Goal: Navigation & Orientation: Find specific page/section

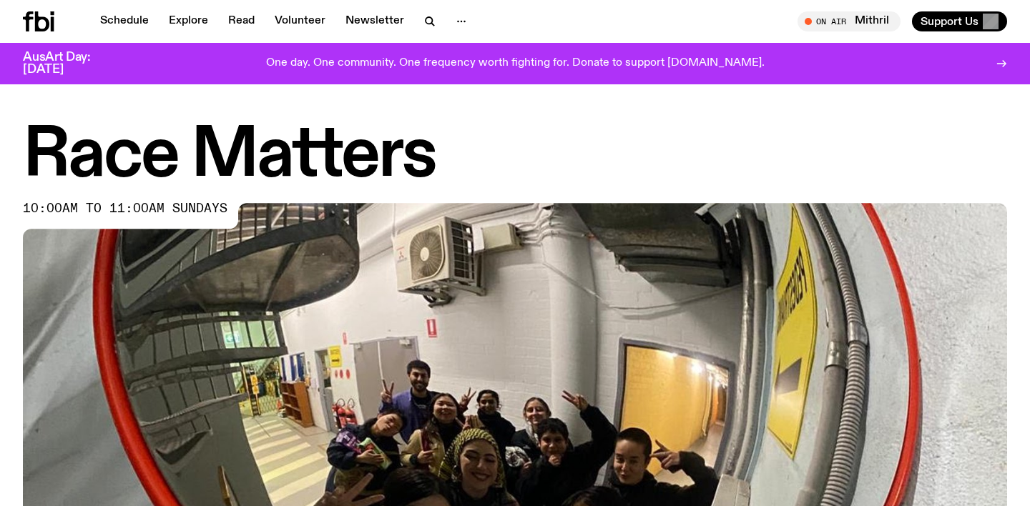
scroll to position [541, 0]
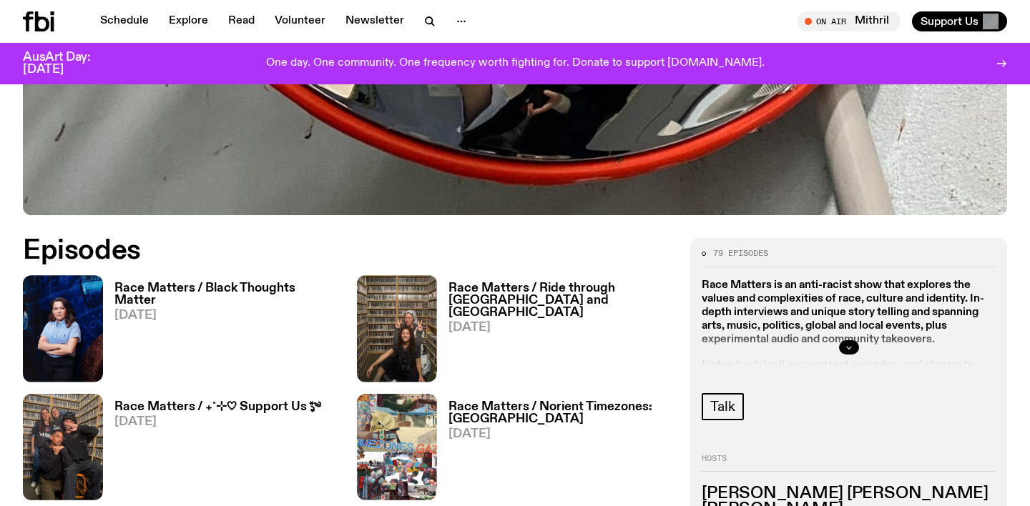
click at [851, 346] on icon "button" at bounding box center [849, 347] width 9 height 9
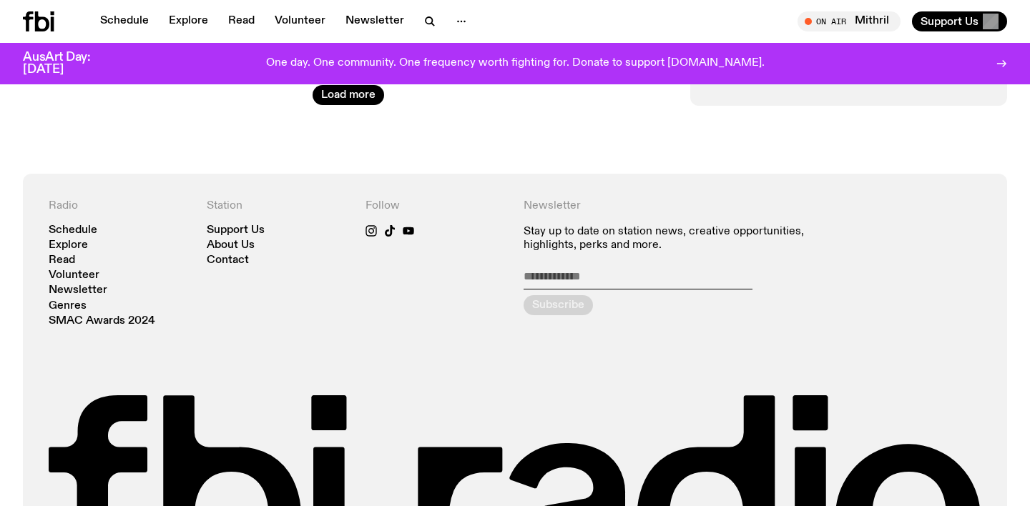
scroll to position [2816, 0]
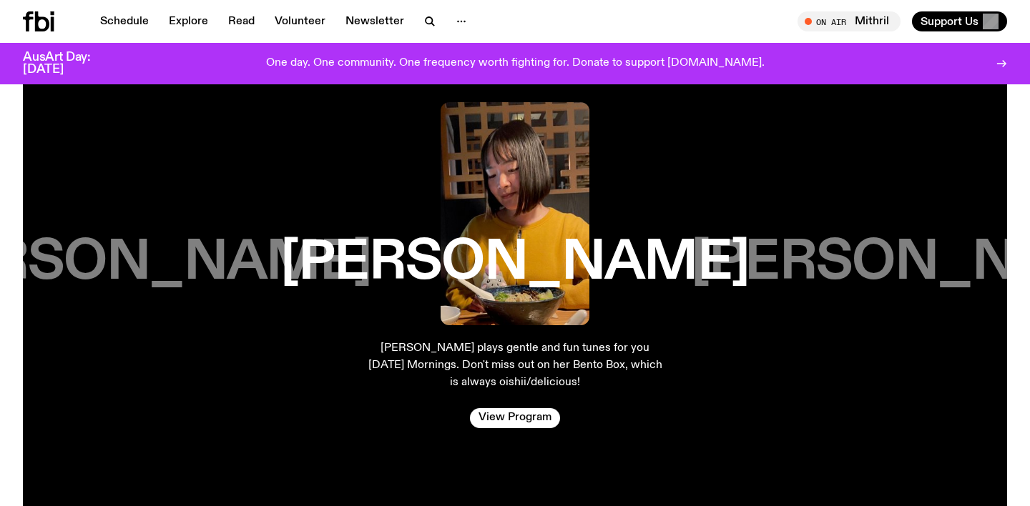
scroll to position [3181, 0]
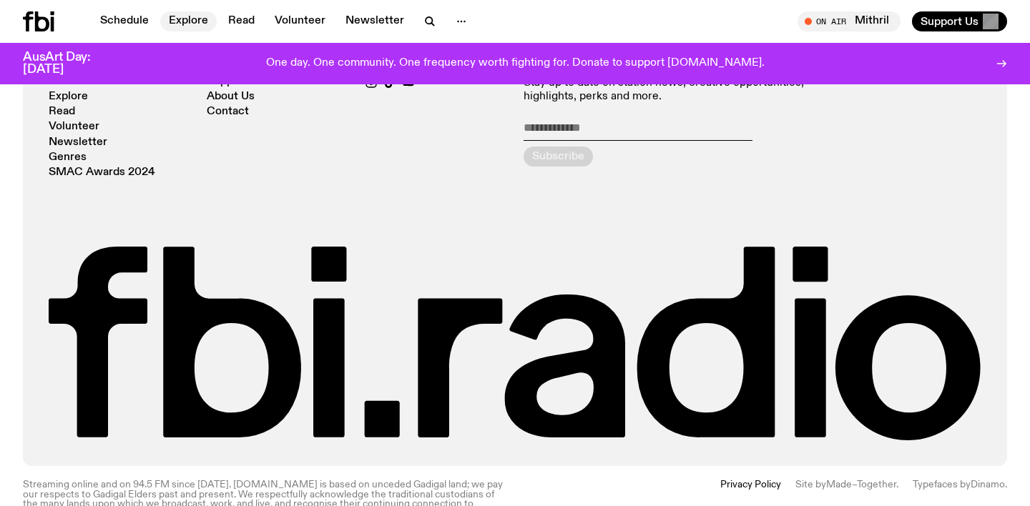
click at [187, 24] on link "Explore" at bounding box center [188, 21] width 57 height 20
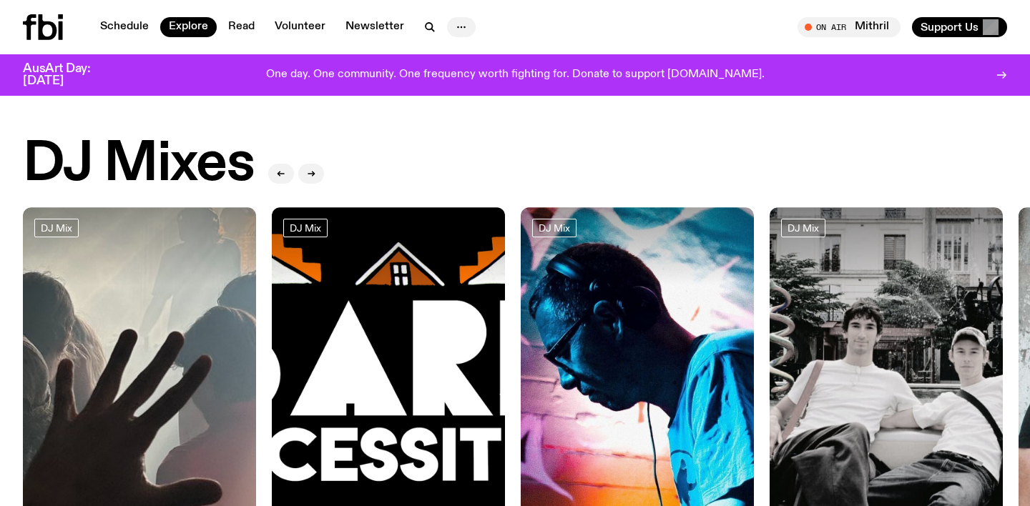
click at [461, 22] on icon "button" at bounding box center [461, 27] width 17 height 17
click at [465, 60] on link "About Us" at bounding box center [462, 57] width 72 height 20
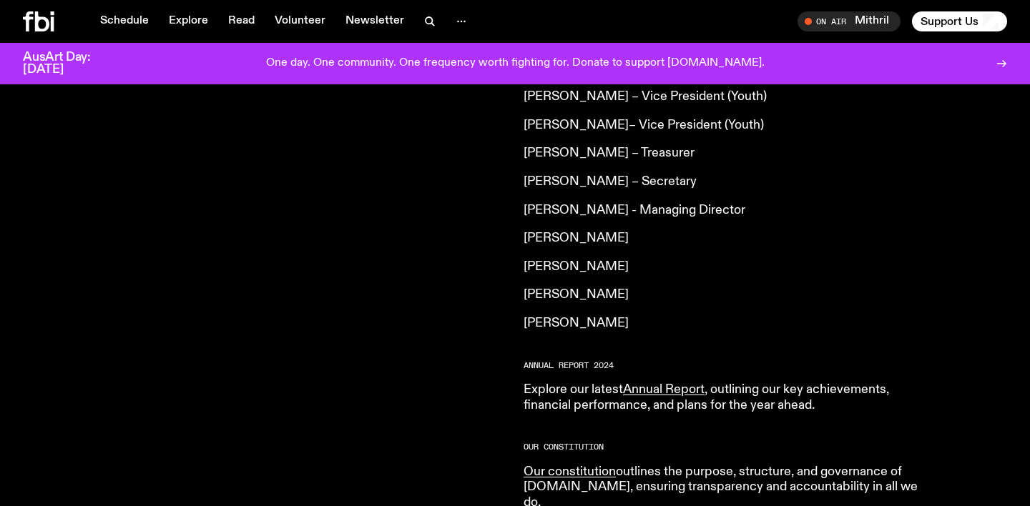
scroll to position [1300, 0]
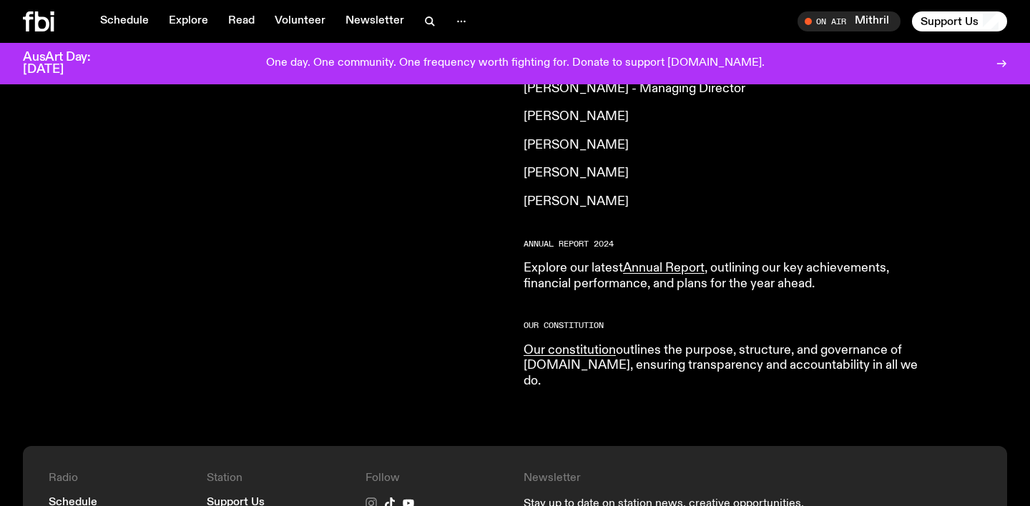
click at [368, 498] on icon at bounding box center [371, 503] width 11 height 11
